Goal: Task Accomplishment & Management: Manage account settings

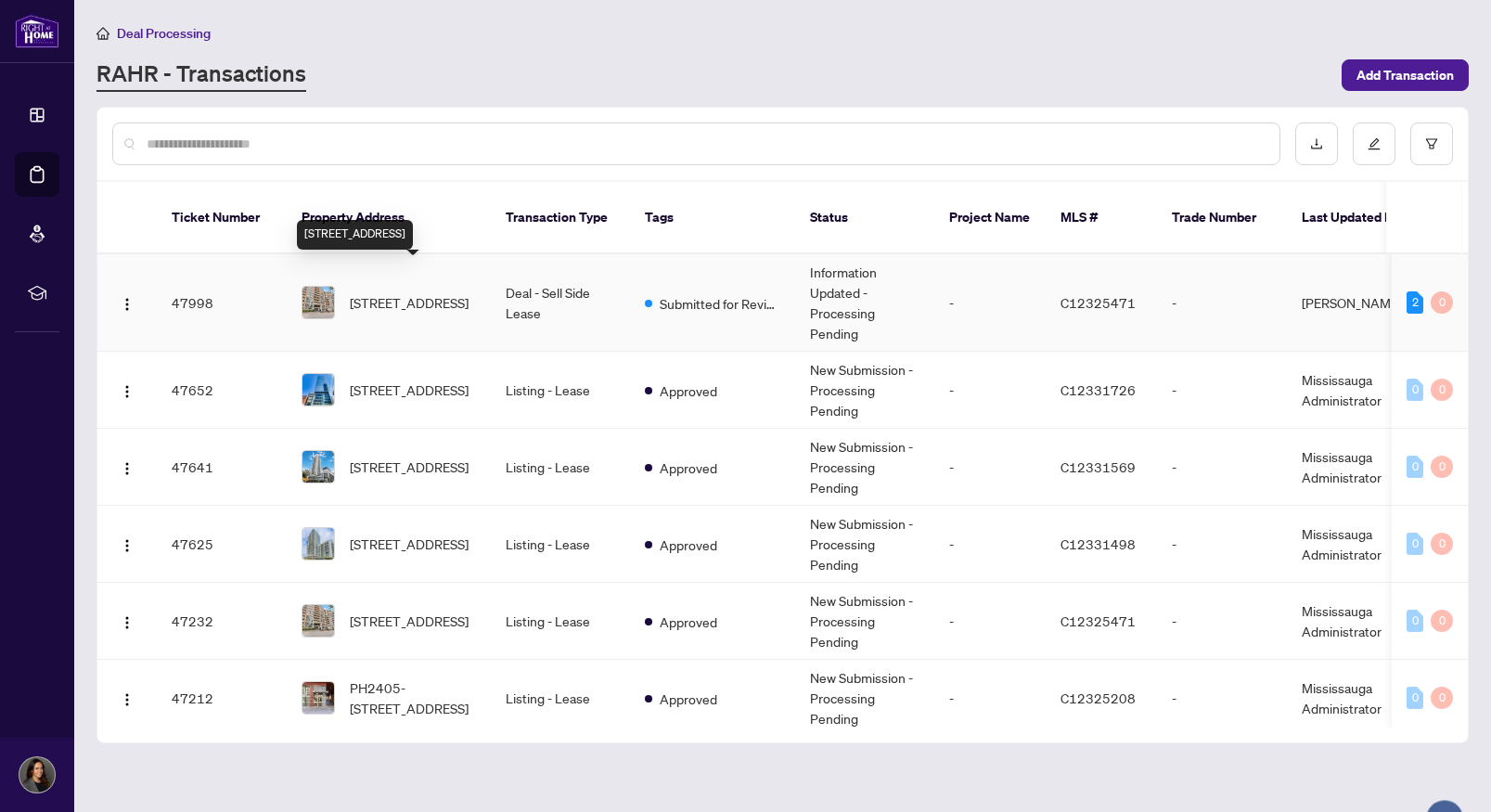
click at [469, 292] on span "[STREET_ADDRESS]" at bounding box center [409, 302] width 118 height 21
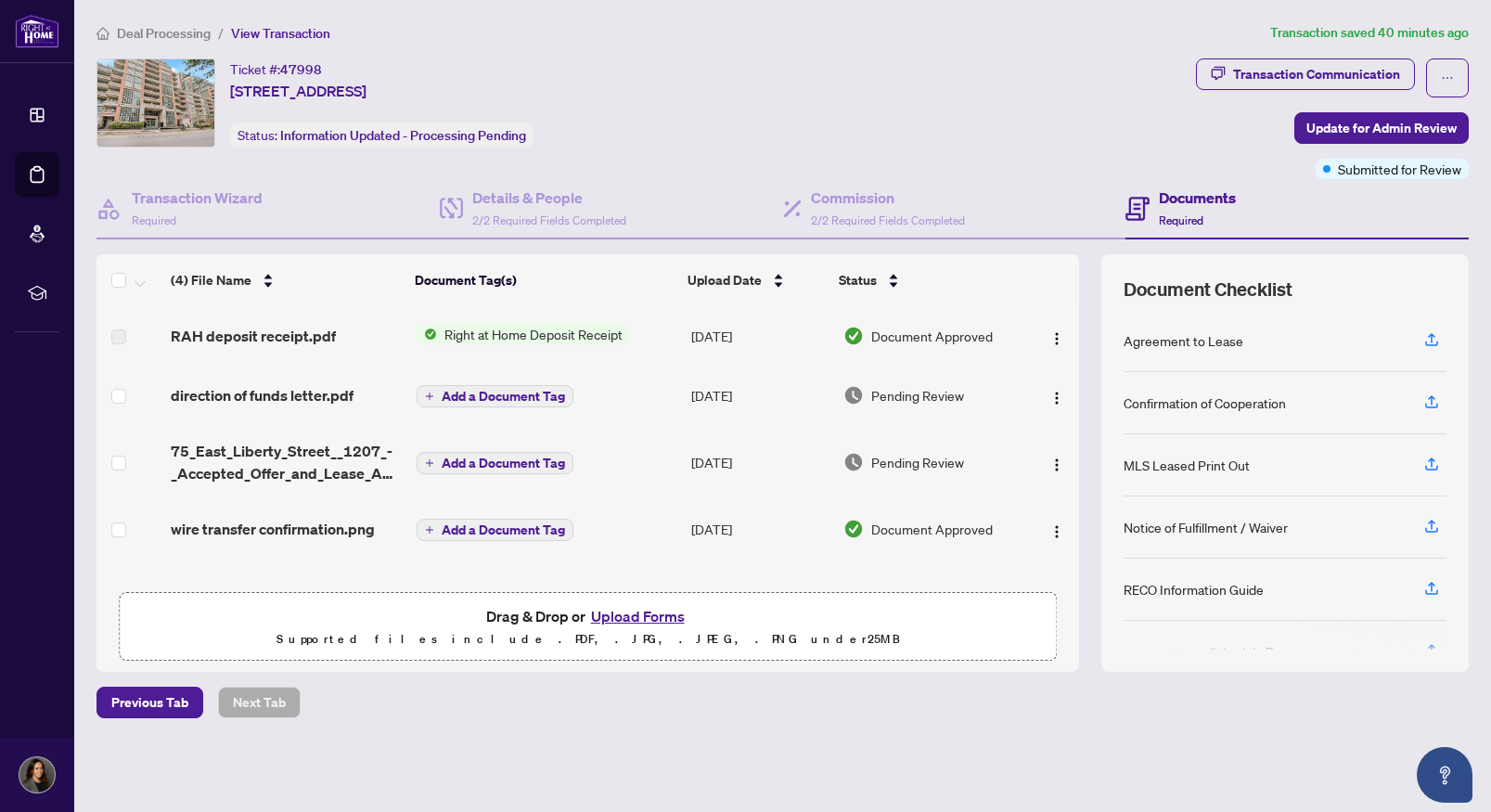
click at [578, 334] on span "Right at Home Deposit Receipt" at bounding box center [533, 334] width 193 height 21
click at [589, 400] on span "Right at Home Deposit Receipt" at bounding box center [531, 396] width 193 height 21
click at [1050, 340] on img "button" at bounding box center [1057, 339] width 15 height 15
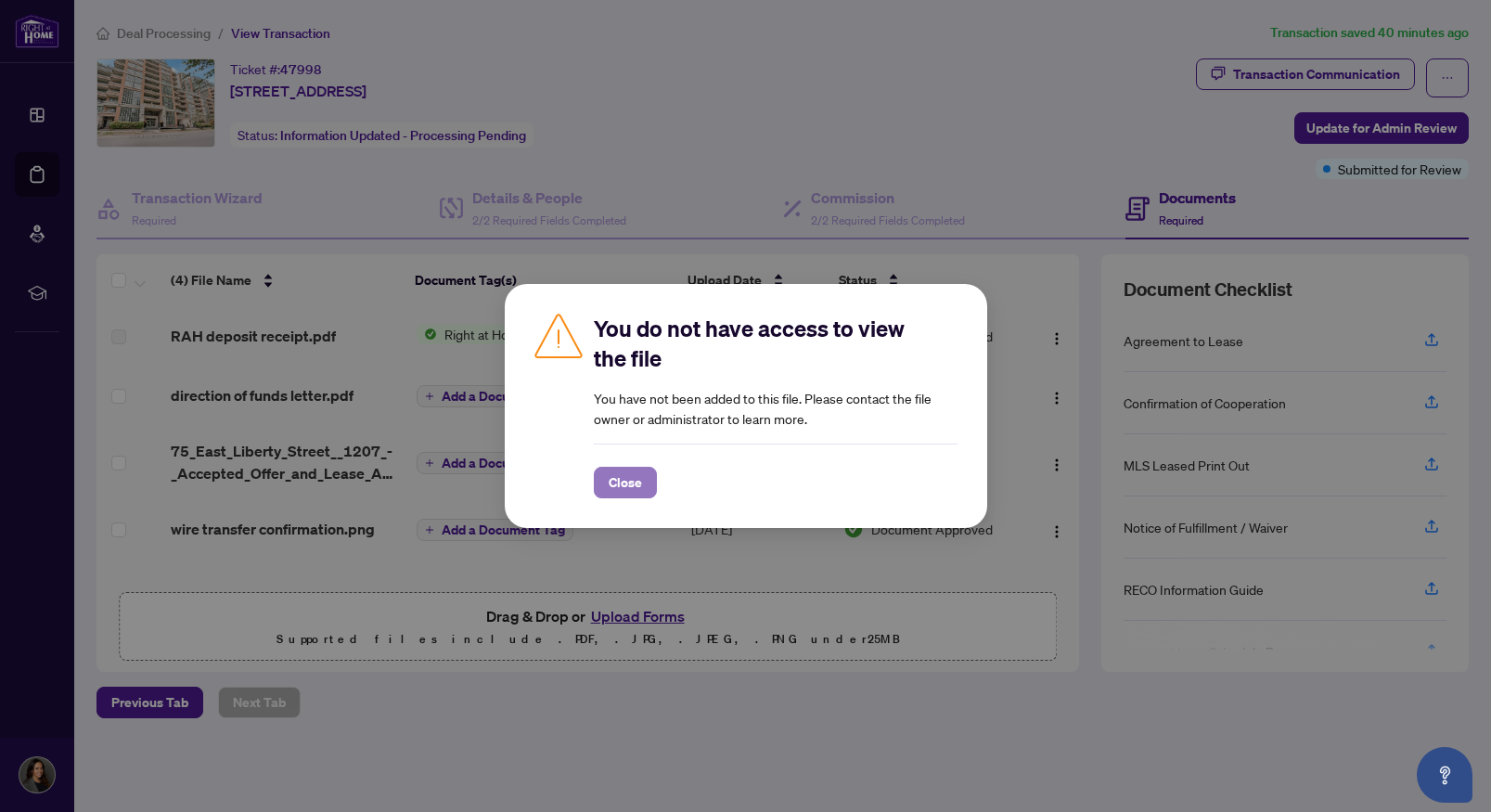
click at [623, 481] on span "Close" at bounding box center [625, 483] width 34 height 30
